Goal: Information Seeking & Learning: Learn about a topic

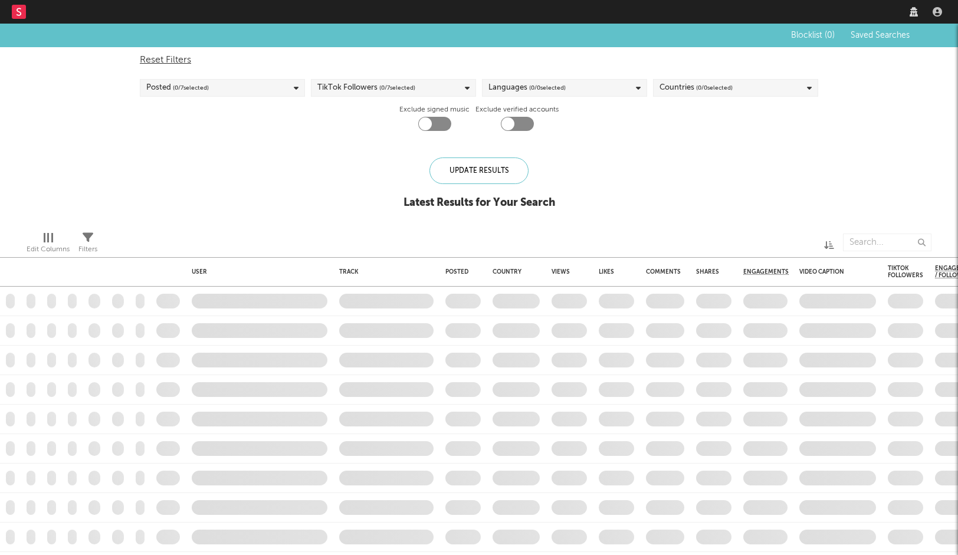
checkbox input "true"
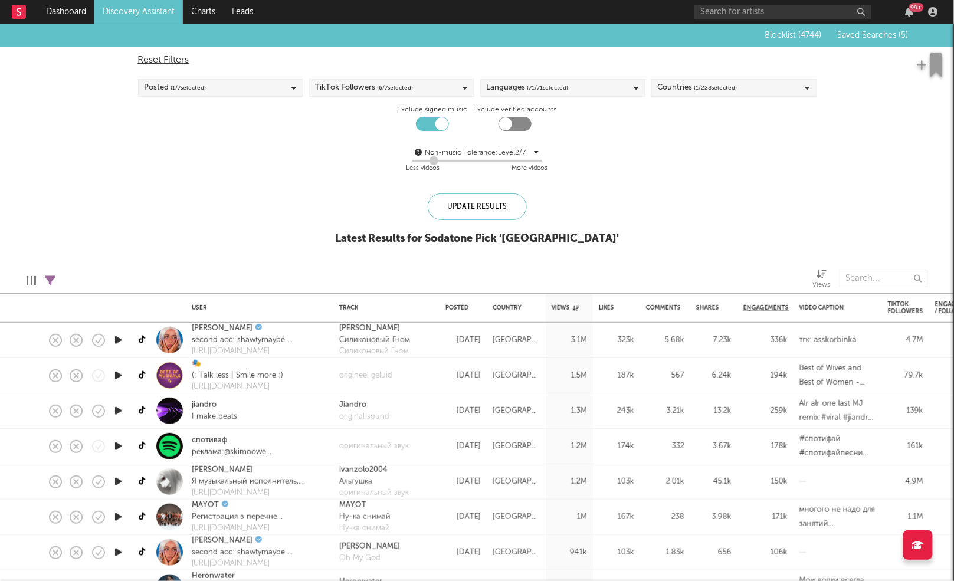
click at [125, 343] on div at bounding box center [118, 340] width 24 height 35
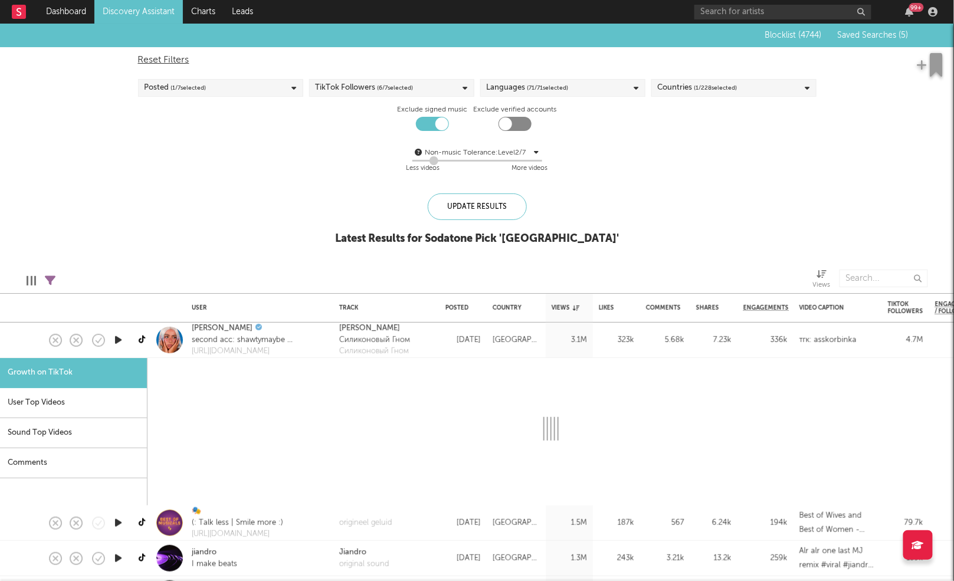
click at [119, 341] on icon "button" at bounding box center [118, 340] width 12 height 15
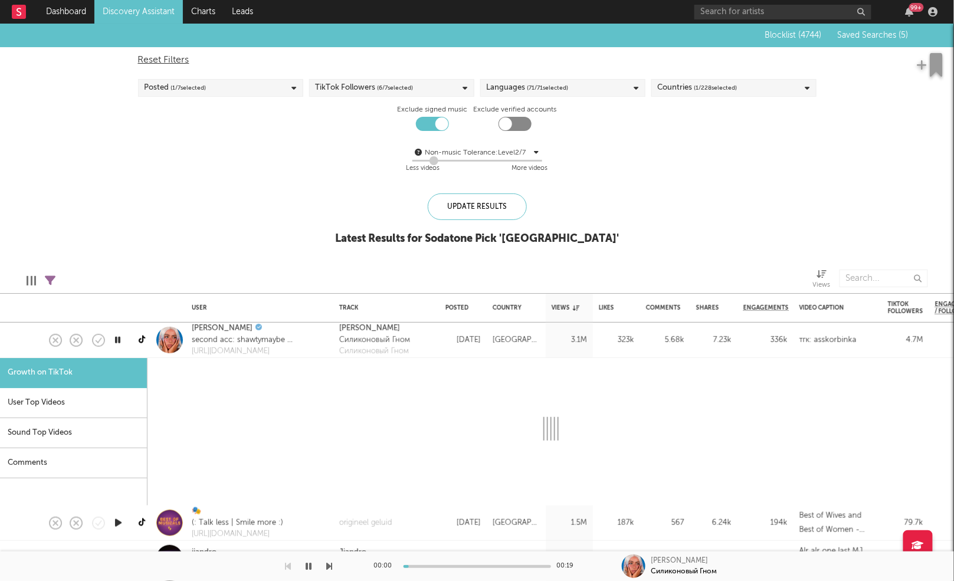
click at [156, 354] on div at bounding box center [167, 340] width 35 height 35
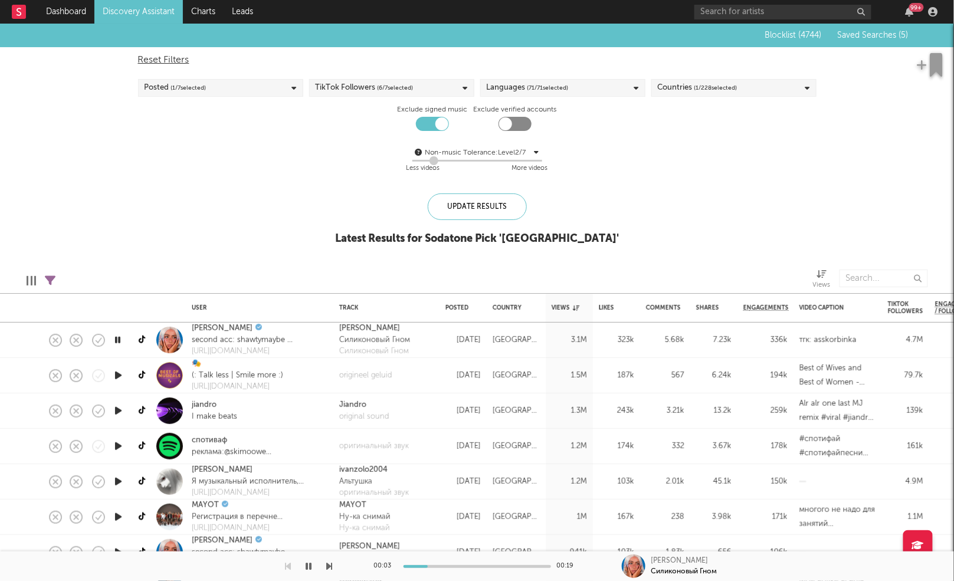
click at [119, 376] on icon "button" at bounding box center [118, 375] width 12 height 15
click at [119, 412] on icon "button" at bounding box center [118, 410] width 12 height 15
click at [428, 554] on div "00:01 01:00" at bounding box center [477, 565] width 206 height 29
click at [430, 554] on div at bounding box center [476, 566] width 147 height 3
click at [468, 554] on div at bounding box center [476, 566] width 147 height 3
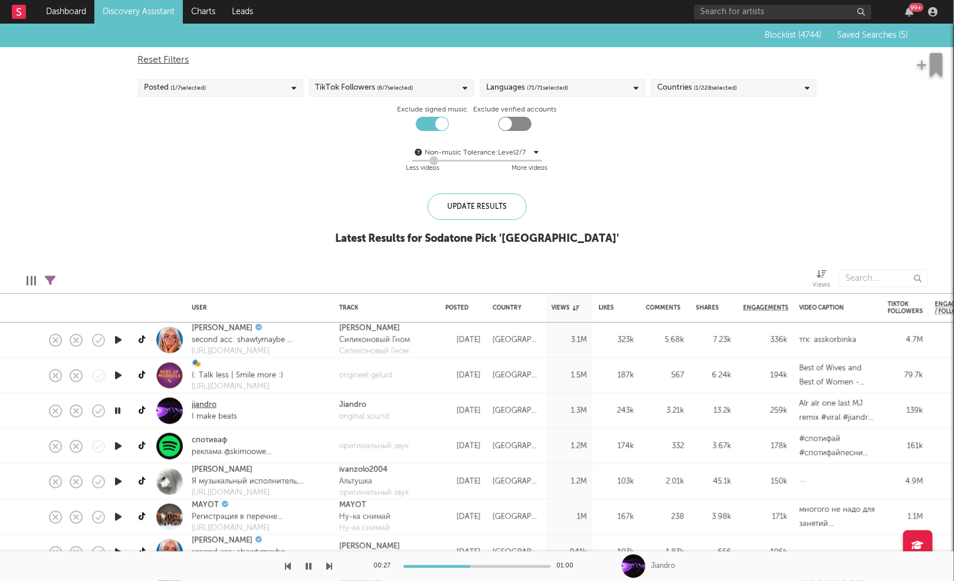
click at [205, 406] on link "jiandro" at bounding box center [204, 405] width 25 height 12
click at [327, 554] on icon "button" at bounding box center [330, 565] width 6 height 9
click at [114, 485] on icon "button" at bounding box center [117, 481] width 11 height 15
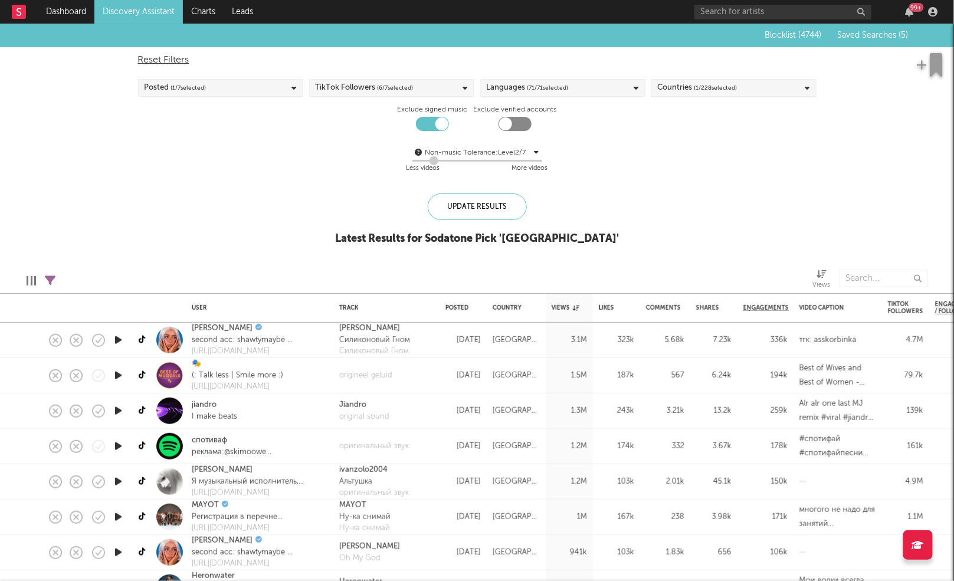
click at [120, 448] on icon "button" at bounding box center [118, 446] width 12 height 15
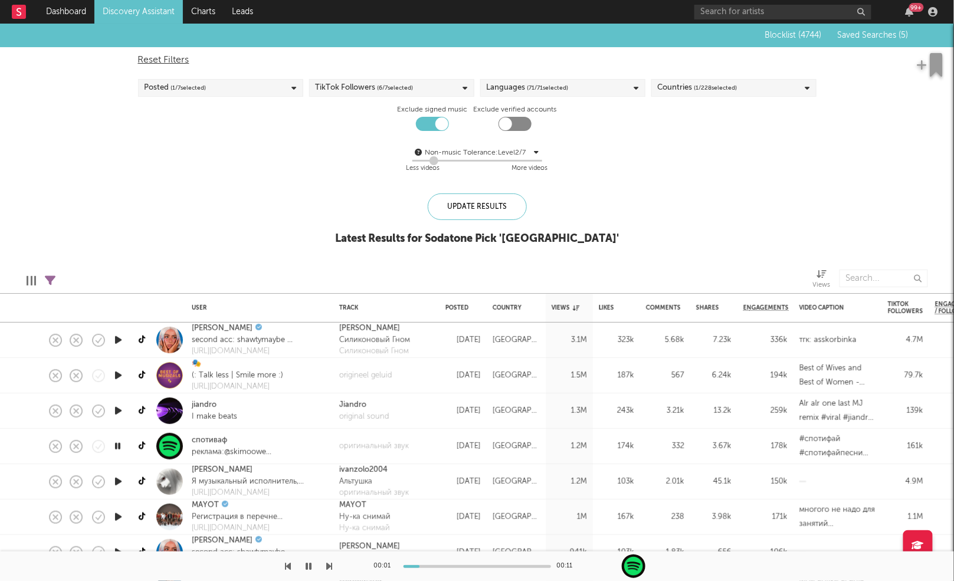
click at [120, 520] on icon "button" at bounding box center [118, 517] width 12 height 15
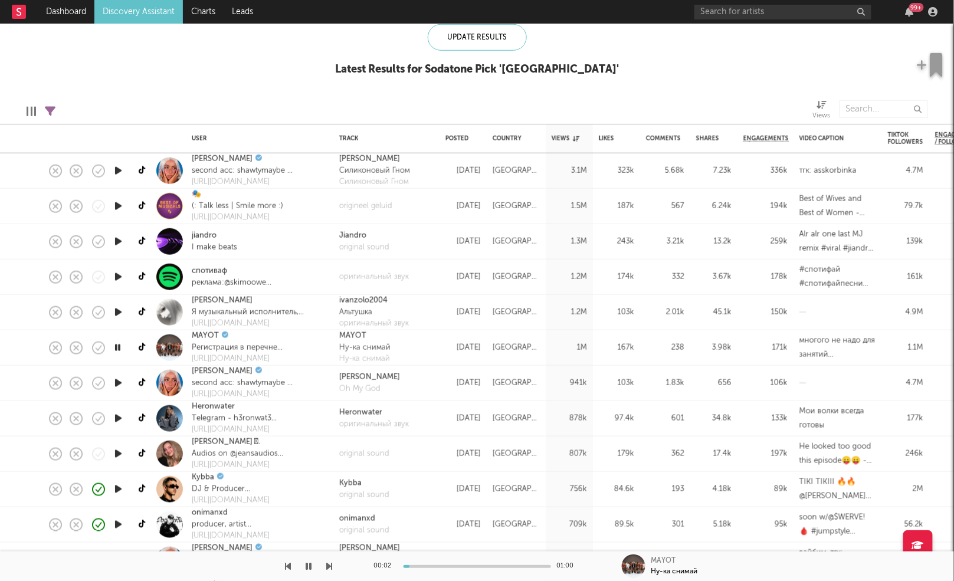
click at [115, 463] on div at bounding box center [118, 453] width 24 height 35
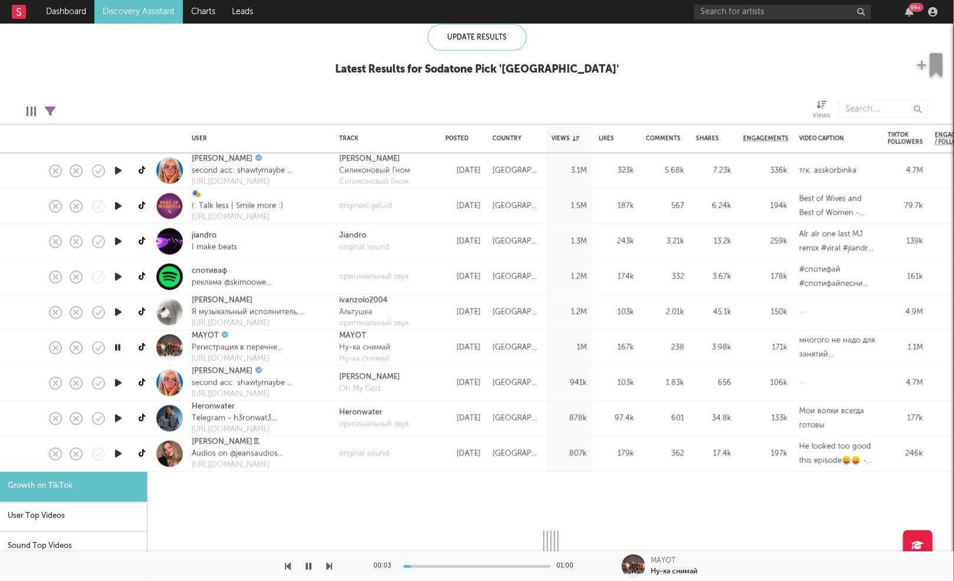
click at [119, 454] on icon "button" at bounding box center [118, 453] width 12 height 15
click at [126, 466] on div at bounding box center [118, 453] width 24 height 35
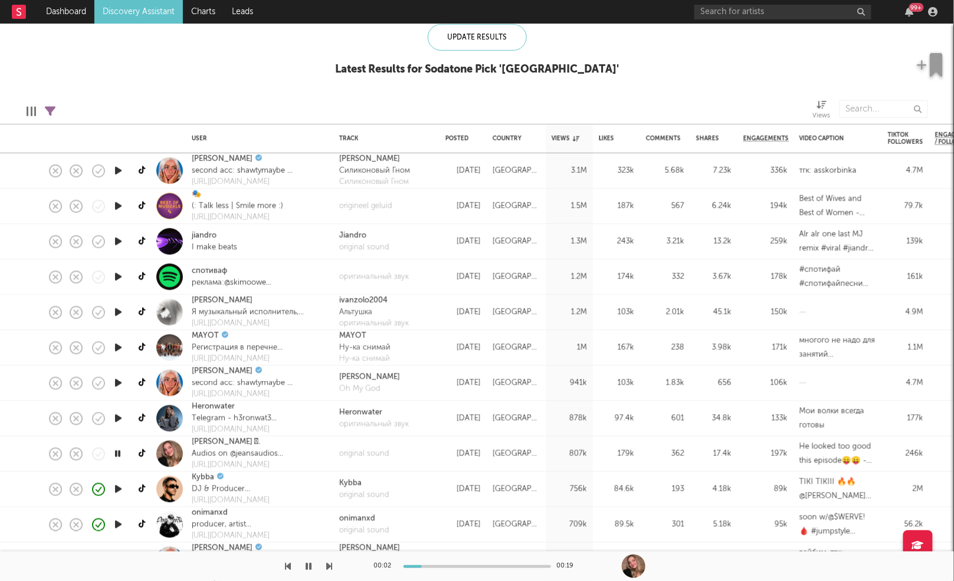
click at [326, 554] on div at bounding box center [166, 565] width 333 height 29
click at [330, 554] on div "00:03 00:19" at bounding box center [477, 565] width 954 height 29
click at [330, 554] on icon "button" at bounding box center [330, 565] width 6 height 9
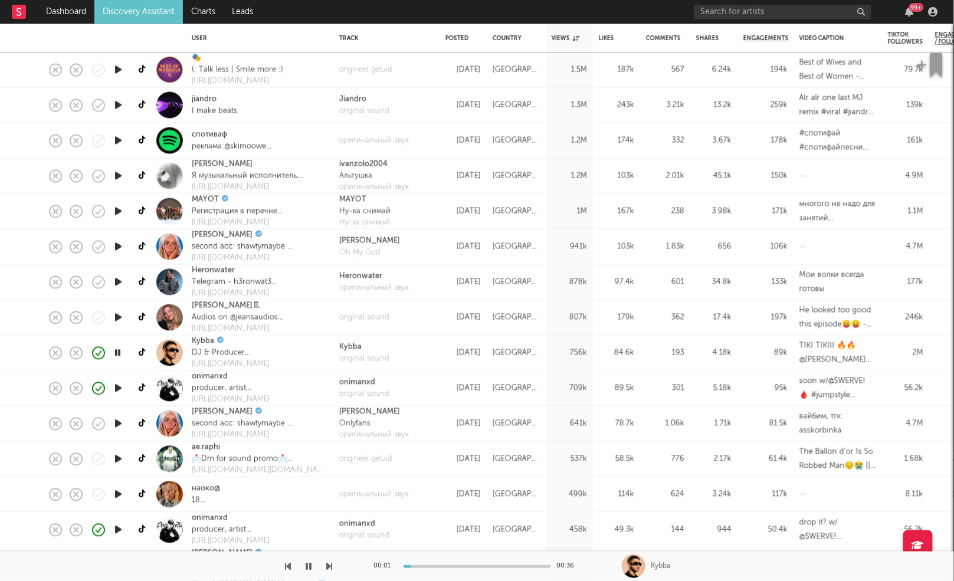
click at [120, 462] on icon "button" at bounding box center [118, 459] width 12 height 15
click at [474, 554] on div at bounding box center [476, 566] width 147 height 3
click at [330, 554] on icon "button" at bounding box center [330, 565] width 6 height 9
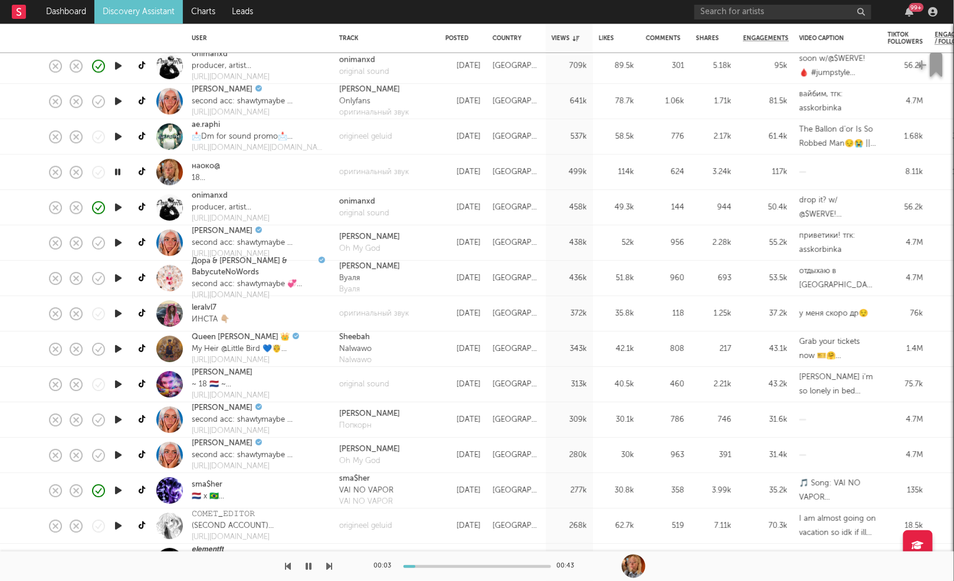
click at [116, 348] on icon "button" at bounding box center [118, 348] width 12 height 15
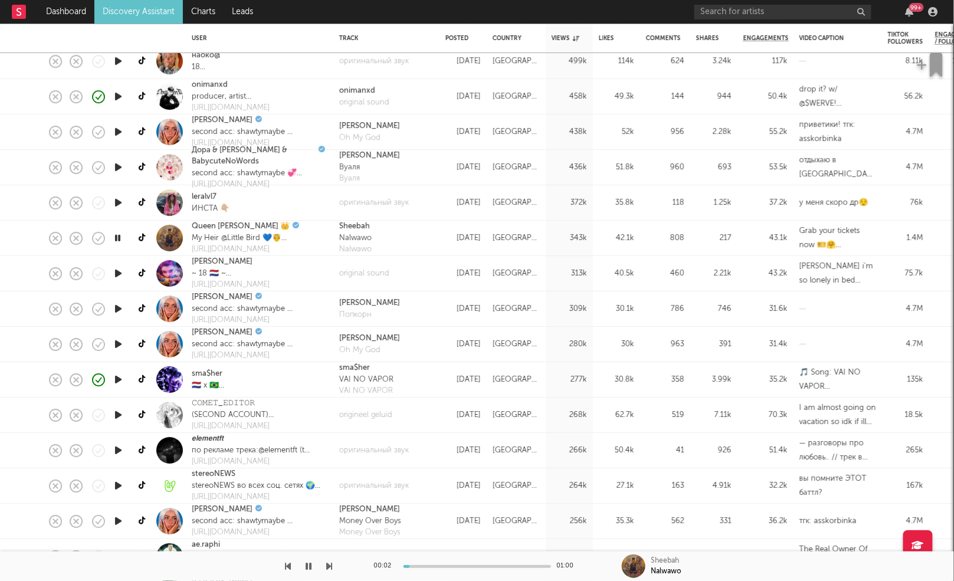
click at [337, 554] on div "00:02 01:00 Sheebah Nalwawo" at bounding box center [477, 565] width 954 height 29
click at [328, 554] on icon "button" at bounding box center [330, 565] width 6 height 9
click at [442, 554] on div at bounding box center [476, 566] width 147 height 3
click at [495, 554] on div "00:04 00:16" at bounding box center [477, 565] width 206 height 29
click at [534, 554] on div "00:05 00:16" at bounding box center [477, 565] width 206 height 29
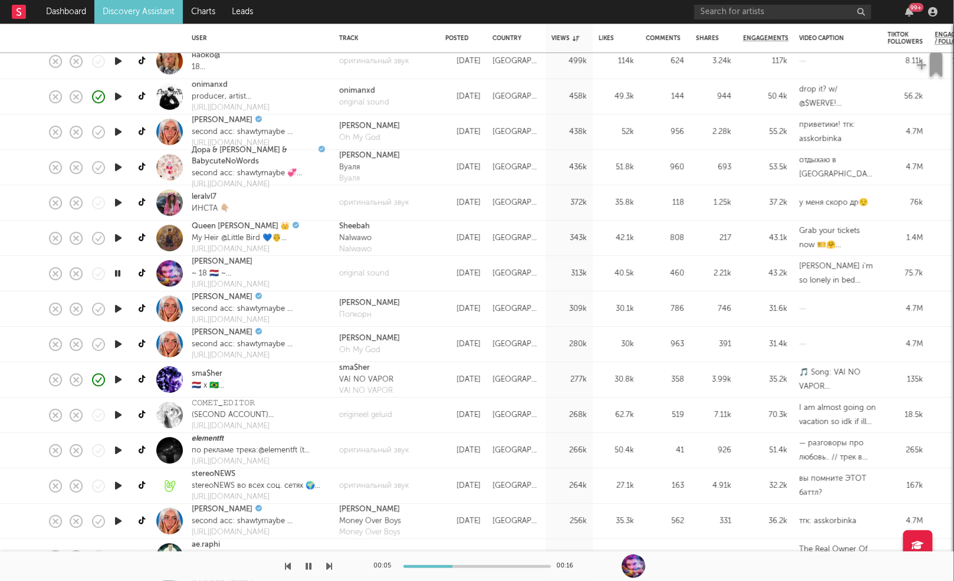
click at [528, 554] on div at bounding box center [476, 566] width 147 height 3
click at [328, 554] on icon "button" at bounding box center [330, 565] width 6 height 9
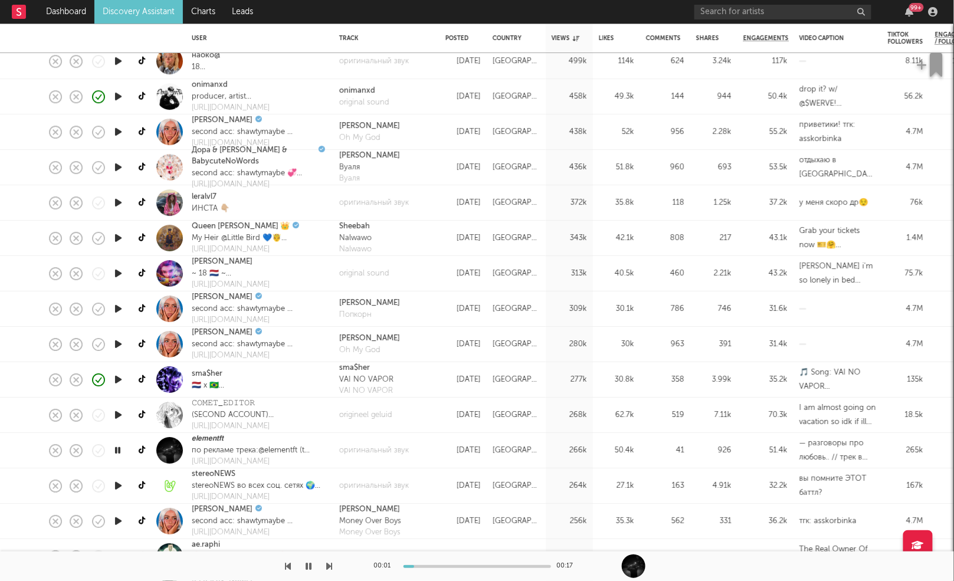
click at [328, 554] on icon "button" at bounding box center [330, 565] width 6 height 9
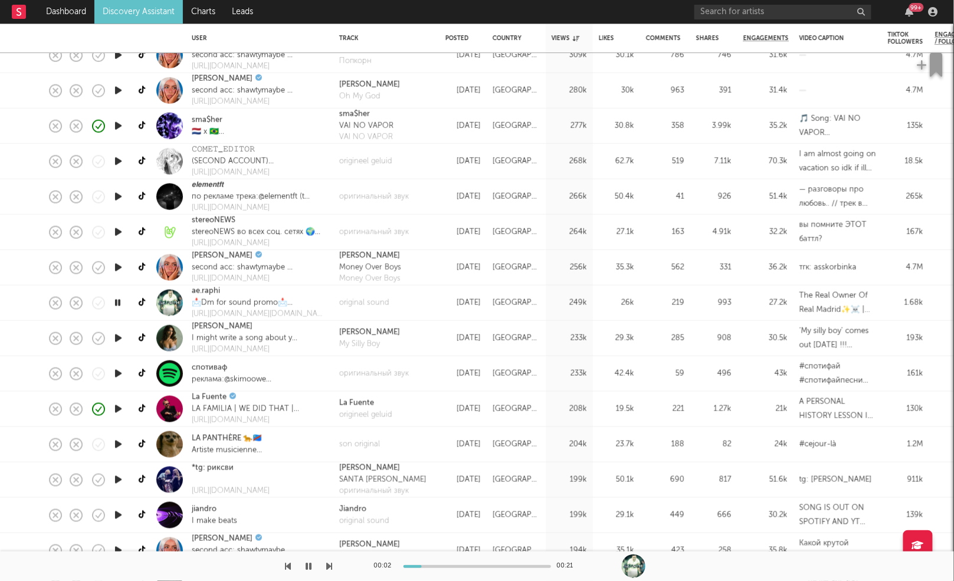
click at [117, 338] on icon "button" at bounding box center [118, 338] width 12 height 15
click at [331, 554] on icon "button" at bounding box center [330, 565] width 6 height 9
click at [242, 331] on link "Isabel van Gelder" at bounding box center [222, 327] width 61 height 12
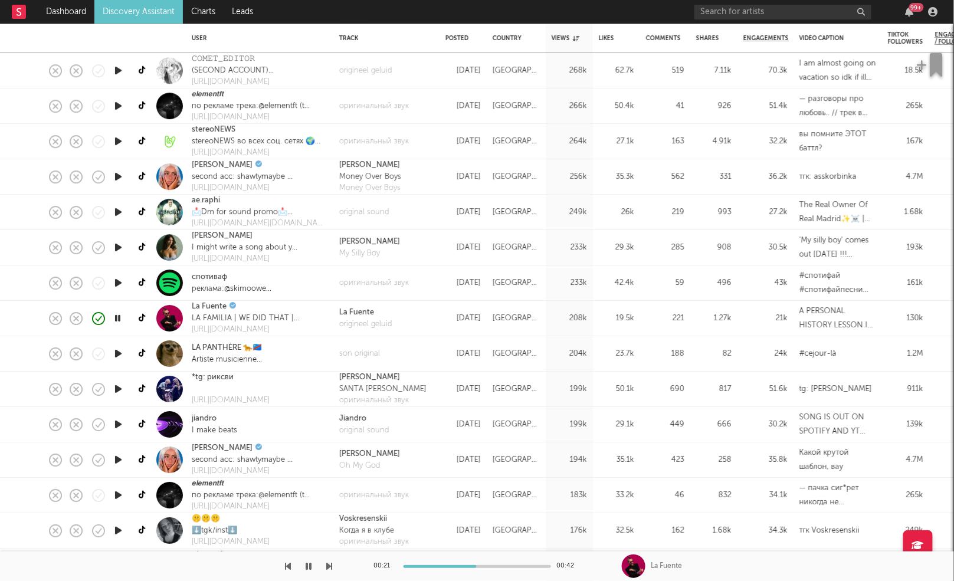
click at [327, 554] on icon "button" at bounding box center [330, 565] width 6 height 9
click at [330, 554] on icon "button" at bounding box center [330, 565] width 6 height 9
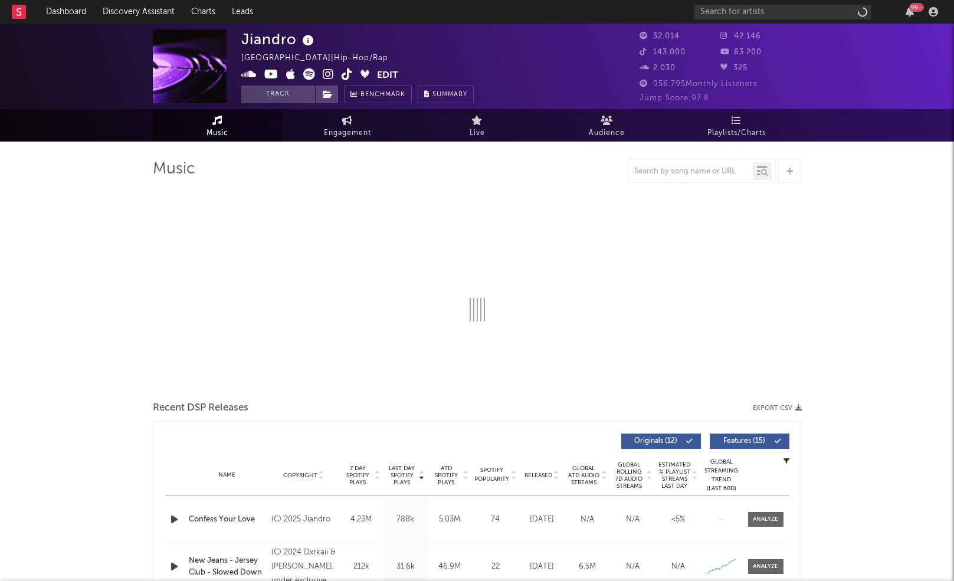
select select "1w"
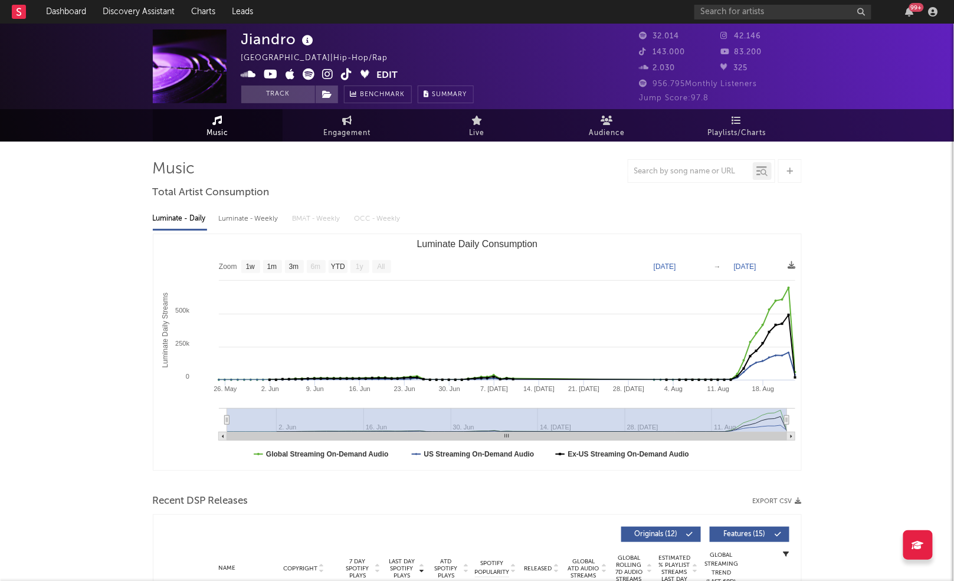
click at [345, 75] on icon at bounding box center [346, 74] width 11 height 12
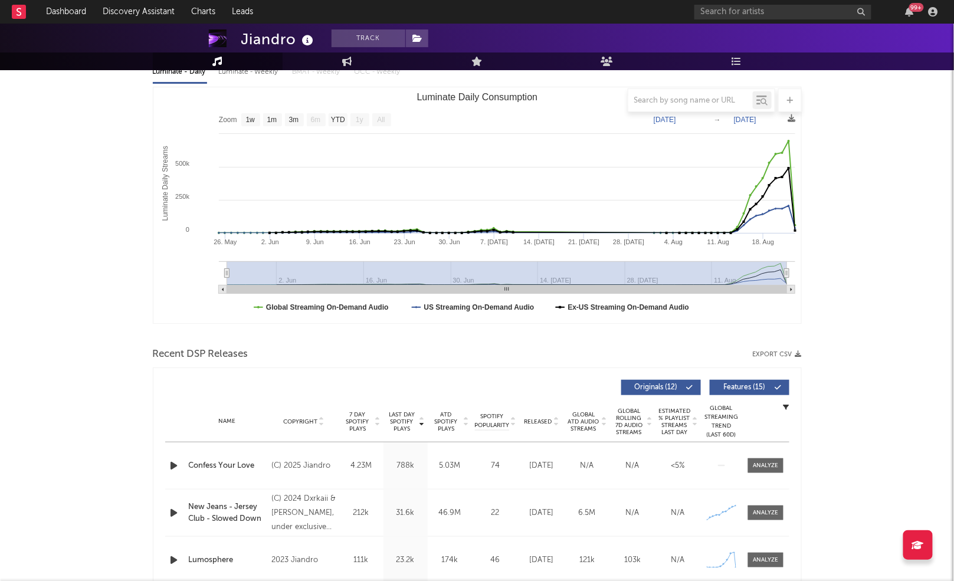
scroll to position [395, 0]
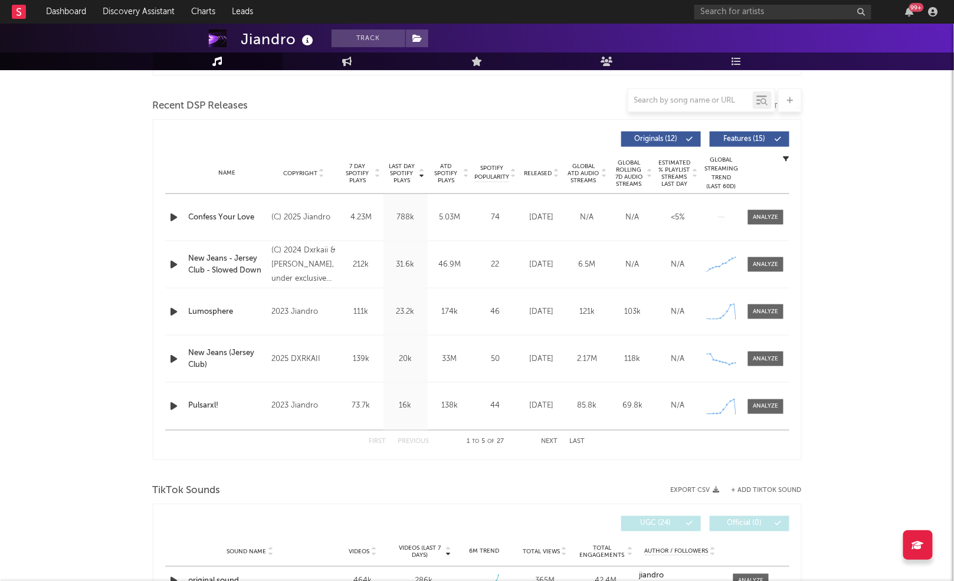
click at [176, 216] on icon "button" at bounding box center [174, 217] width 12 height 15
click at [176, 216] on icon "button" at bounding box center [173, 217] width 11 height 15
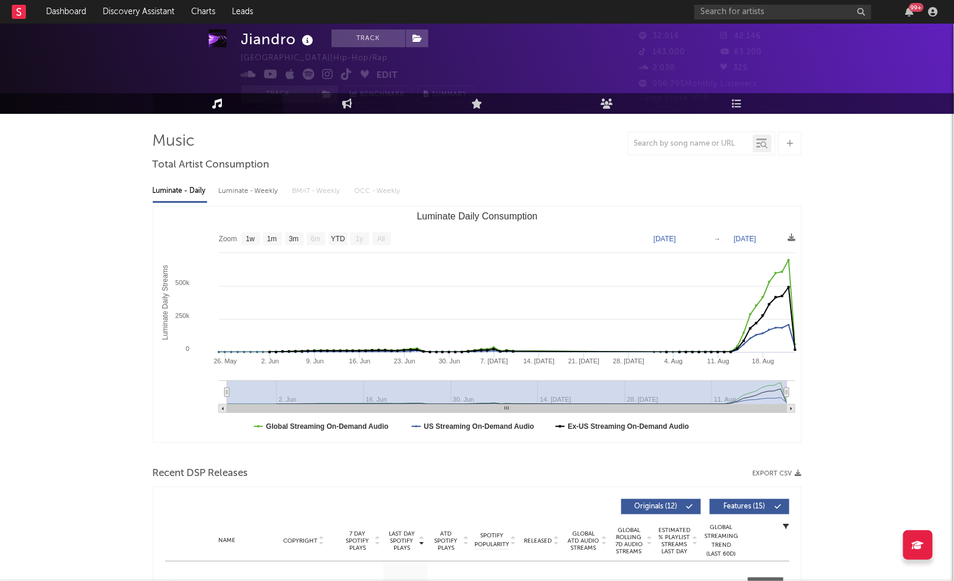
scroll to position [0, 0]
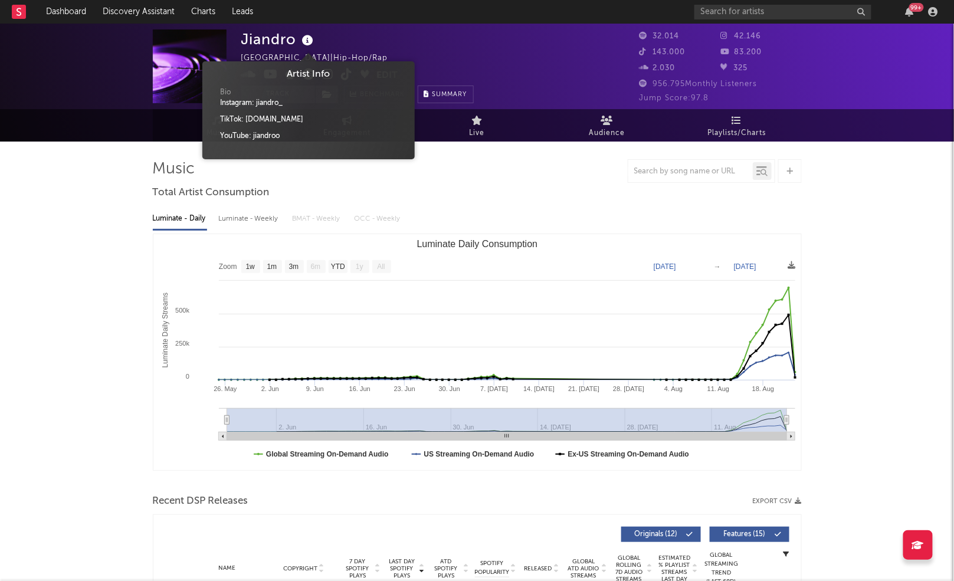
click at [310, 47] on icon at bounding box center [308, 40] width 17 height 17
click at [310, 44] on icon at bounding box center [308, 40] width 17 height 17
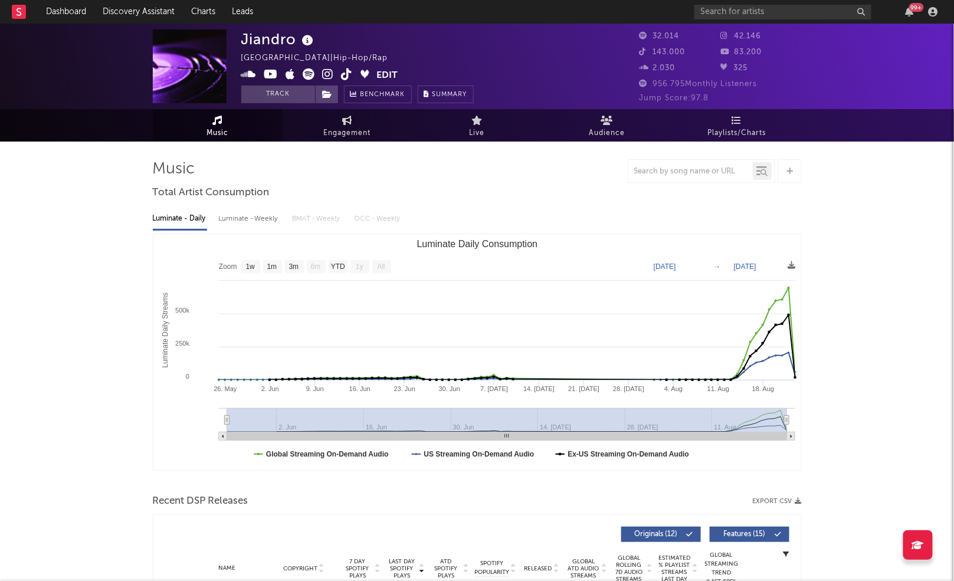
click at [328, 74] on icon at bounding box center [328, 74] width 11 height 12
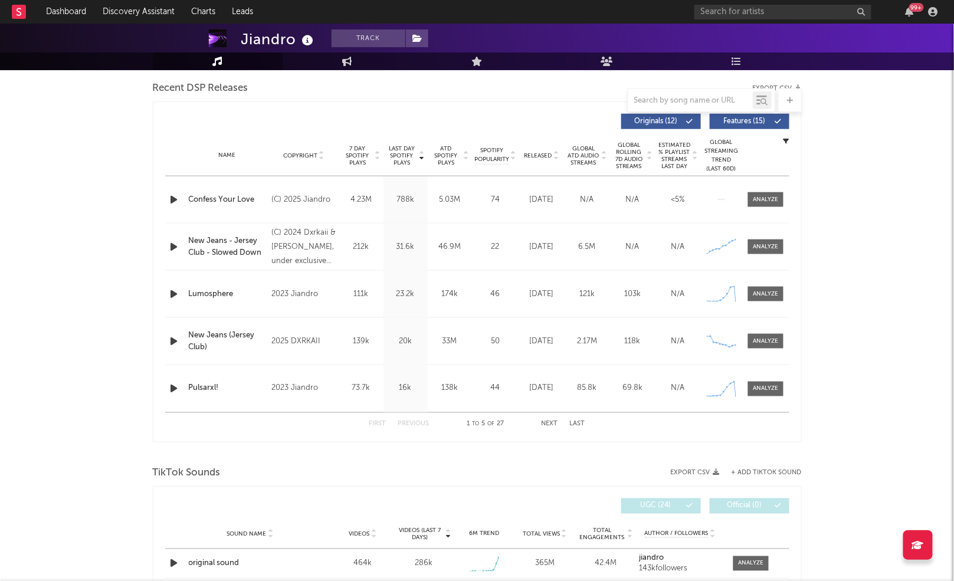
scroll to position [418, 0]
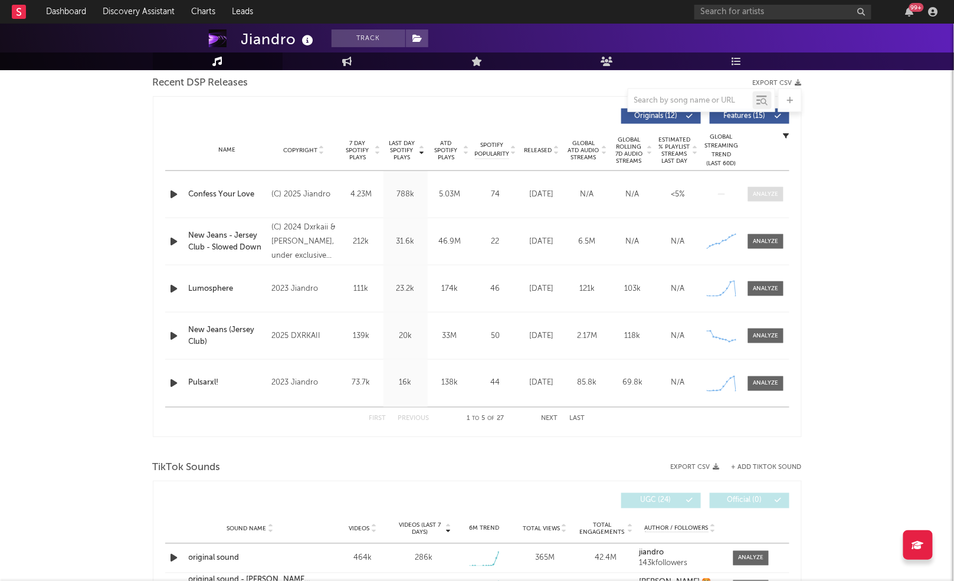
click at [779, 196] on span at bounding box center [765, 194] width 35 height 15
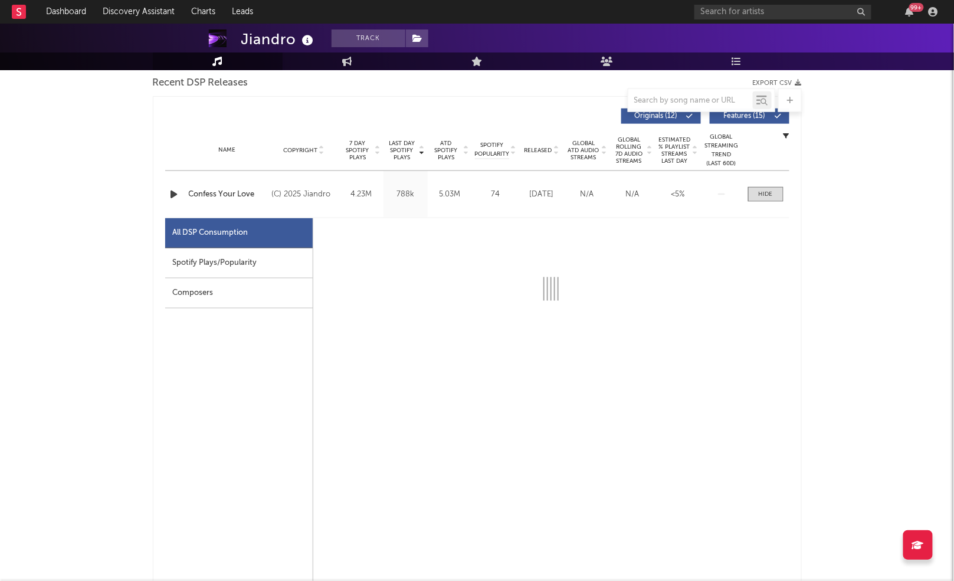
click at [263, 265] on div "Spotify Plays/Popularity" at bounding box center [238, 263] width 147 height 30
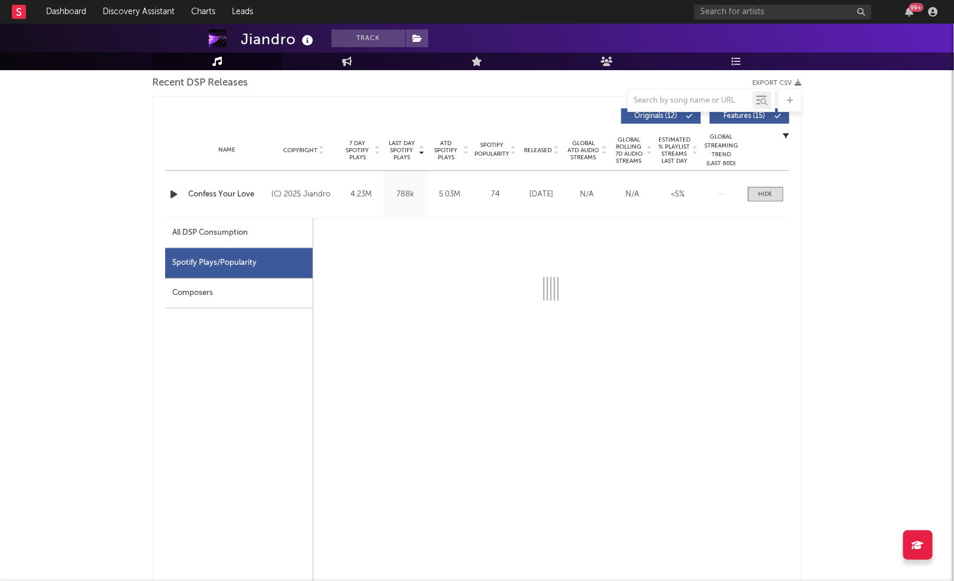
select select "1w"
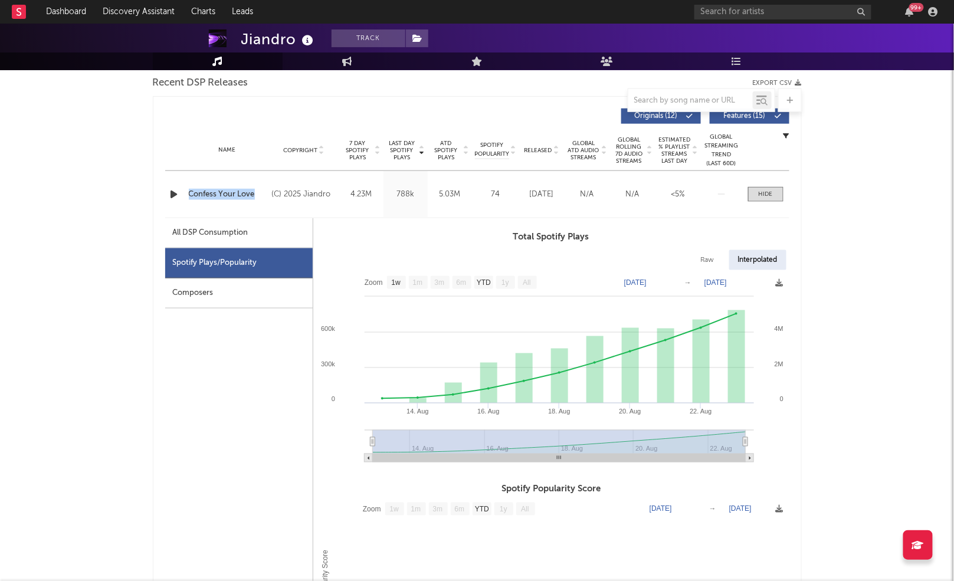
drag, startPoint x: 186, startPoint y: 195, endPoint x: 263, endPoint y: 195, distance: 76.7
click at [263, 195] on div "Name Confess Your Love" at bounding box center [227, 195] width 83 height 12
copy div "Confess Your Love"
click at [168, 192] on icon "button" at bounding box center [174, 194] width 12 height 15
click at [752, 199] on span at bounding box center [765, 194] width 35 height 15
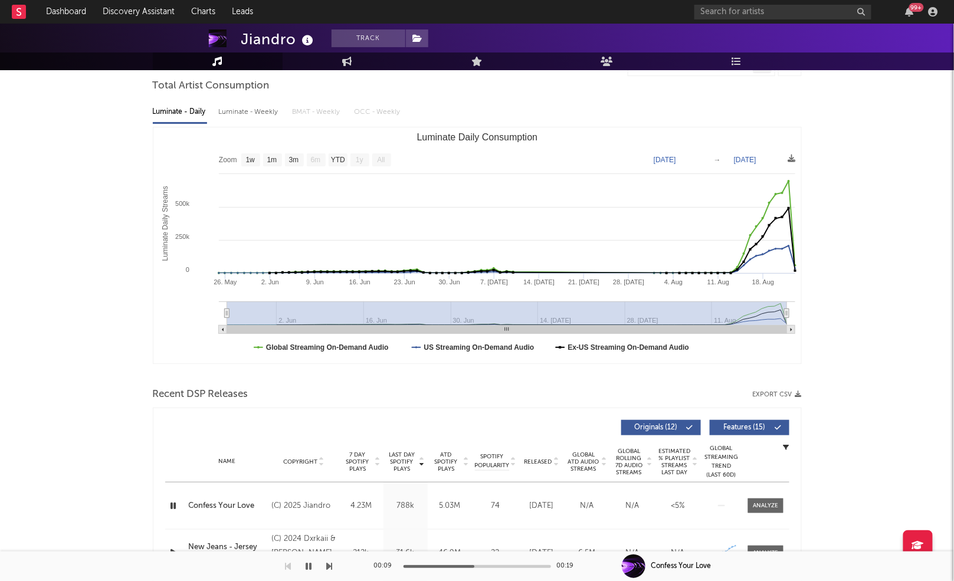
scroll to position [140, 0]
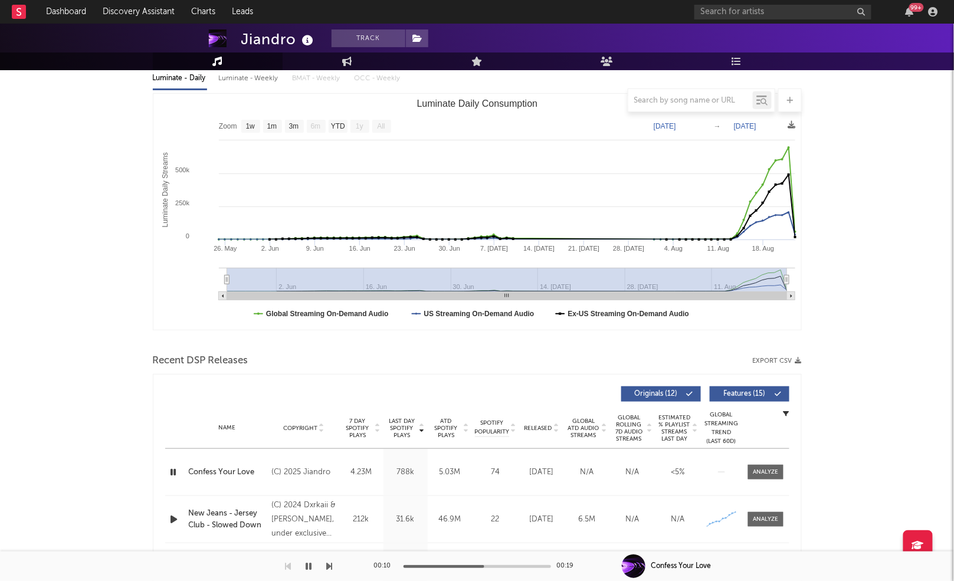
click at [529, 564] on div "00:10 00:19" at bounding box center [477, 565] width 206 height 29
click at [533, 567] on div at bounding box center [476, 566] width 147 height 3
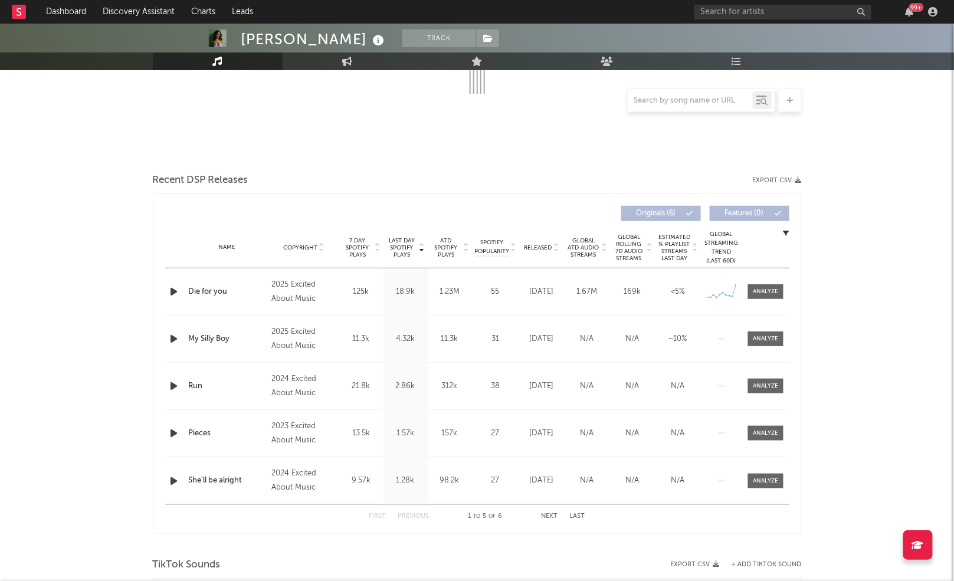
scroll to position [229, 0]
click at [409, 250] on span "Last Day Spotify Plays" at bounding box center [401, 245] width 31 height 21
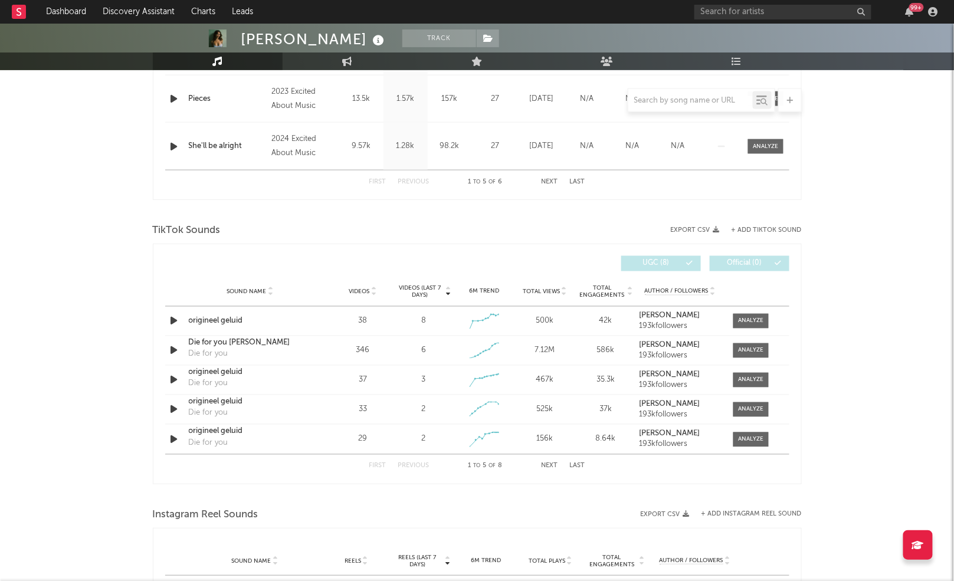
scroll to position [0, 0]
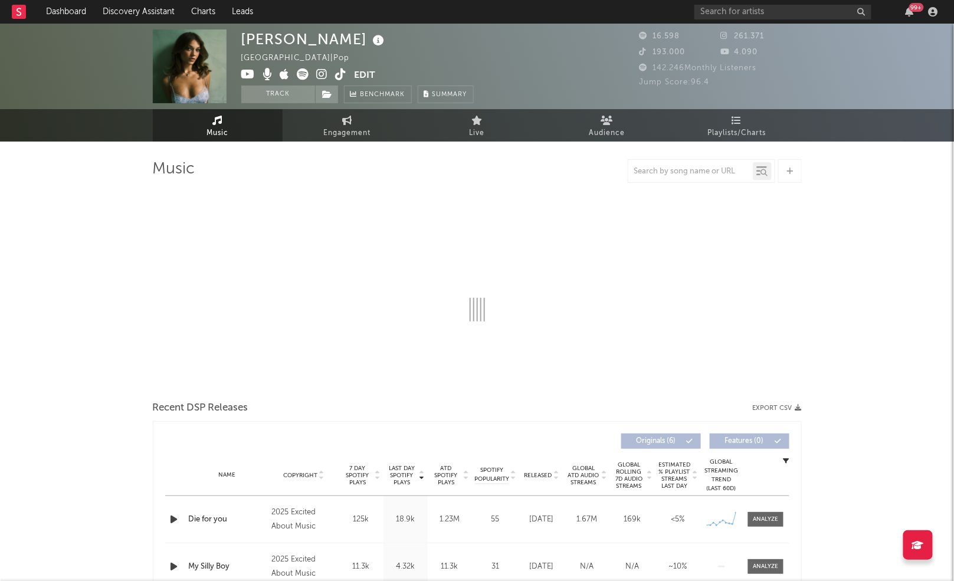
click at [321, 74] on icon at bounding box center [322, 74] width 11 height 12
